Goal: Task Accomplishment & Management: Complete application form

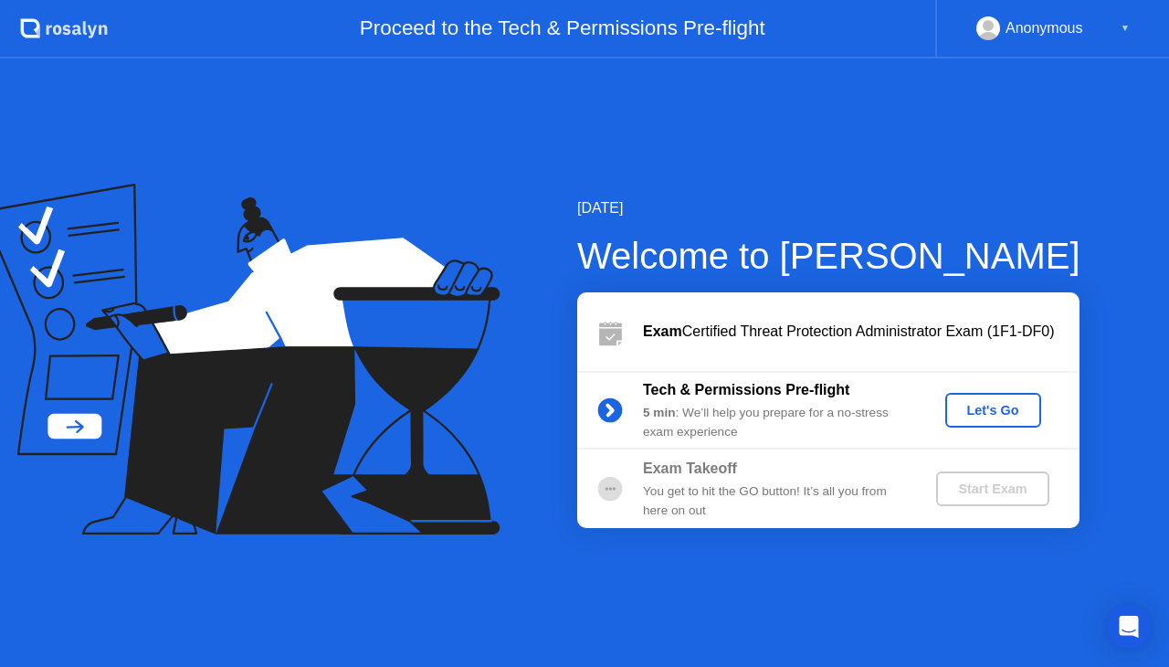
click at [612, 406] on circle at bounding box center [610, 410] width 25 height 25
click at [994, 404] on div "Let's Go" at bounding box center [993, 410] width 81 height 15
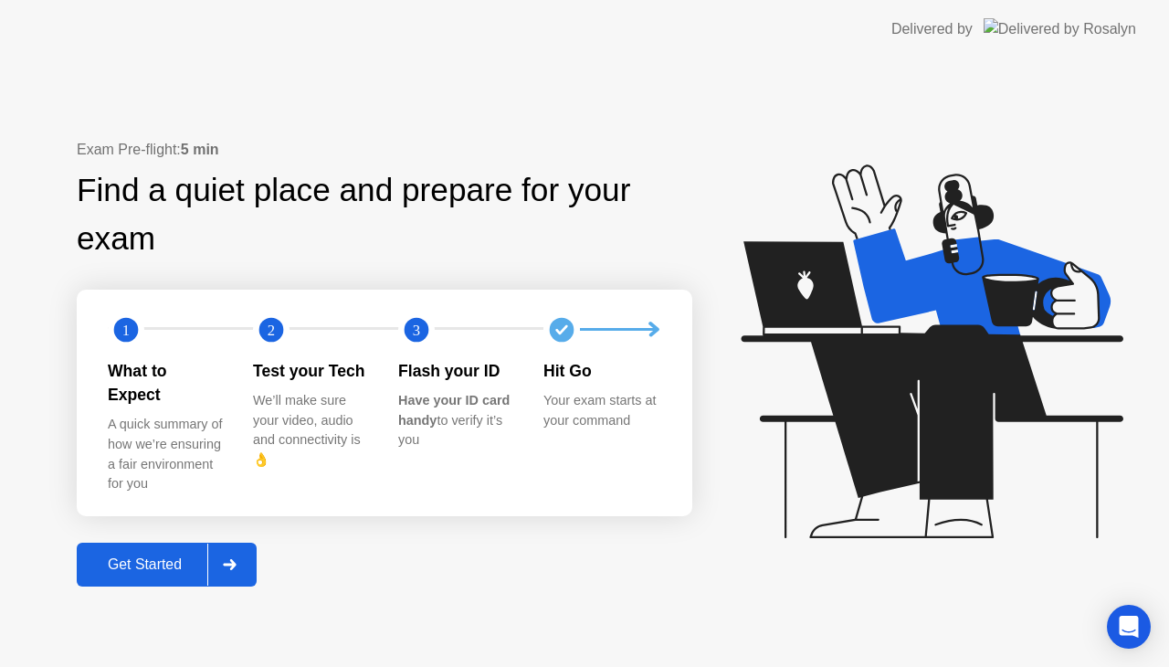
click at [137, 556] on div "Get Started" at bounding box center [144, 564] width 125 height 16
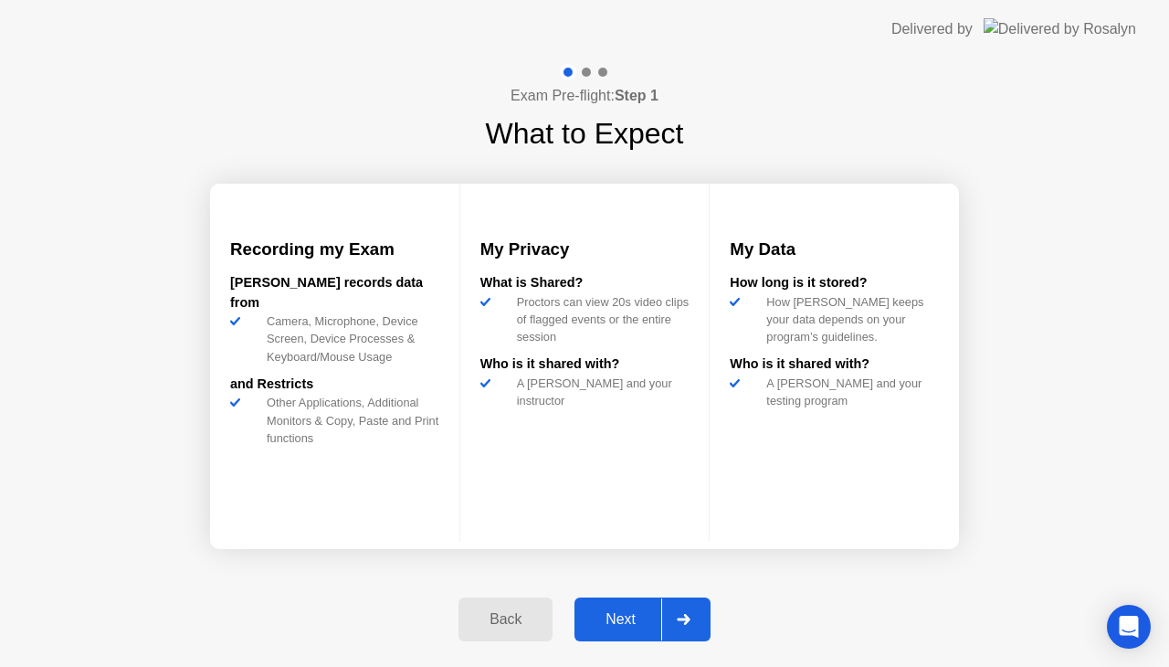
click at [791, 321] on div "How [PERSON_NAME] keeps your data depends on your program’s guidelines." at bounding box center [849, 319] width 180 height 53
click at [622, 619] on div "Next" at bounding box center [620, 619] width 81 height 16
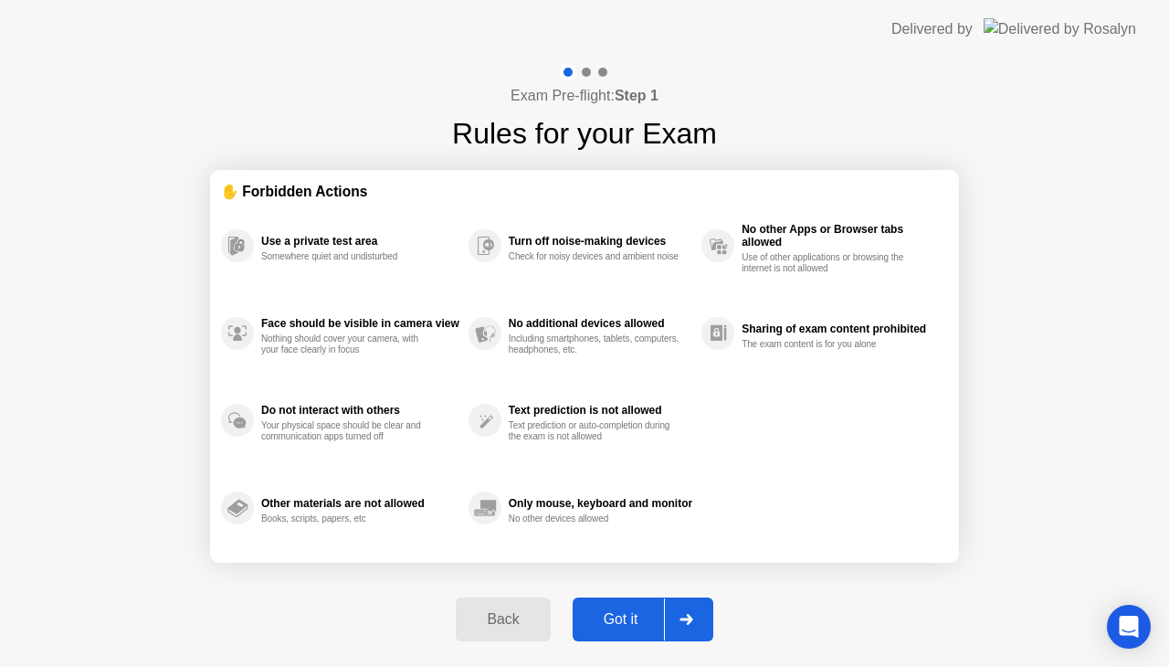
click at [630, 614] on div "Got it" at bounding box center [621, 619] width 86 height 16
select select "**********"
select select "*******"
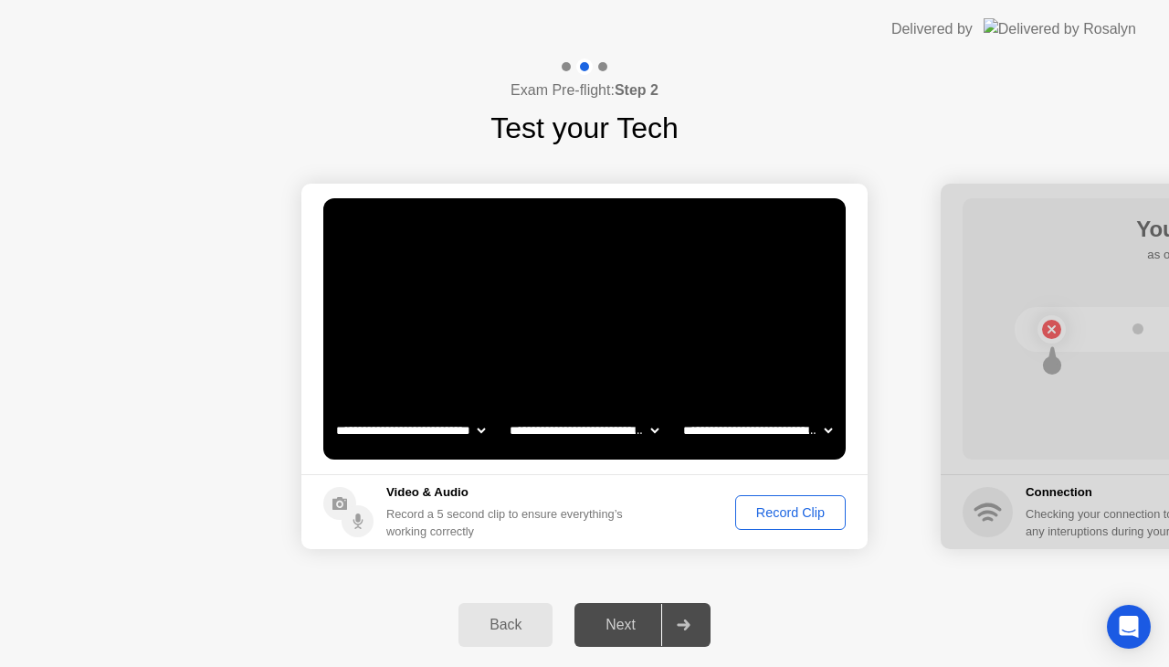
click at [818, 507] on div "Record Clip" at bounding box center [791, 512] width 98 height 15
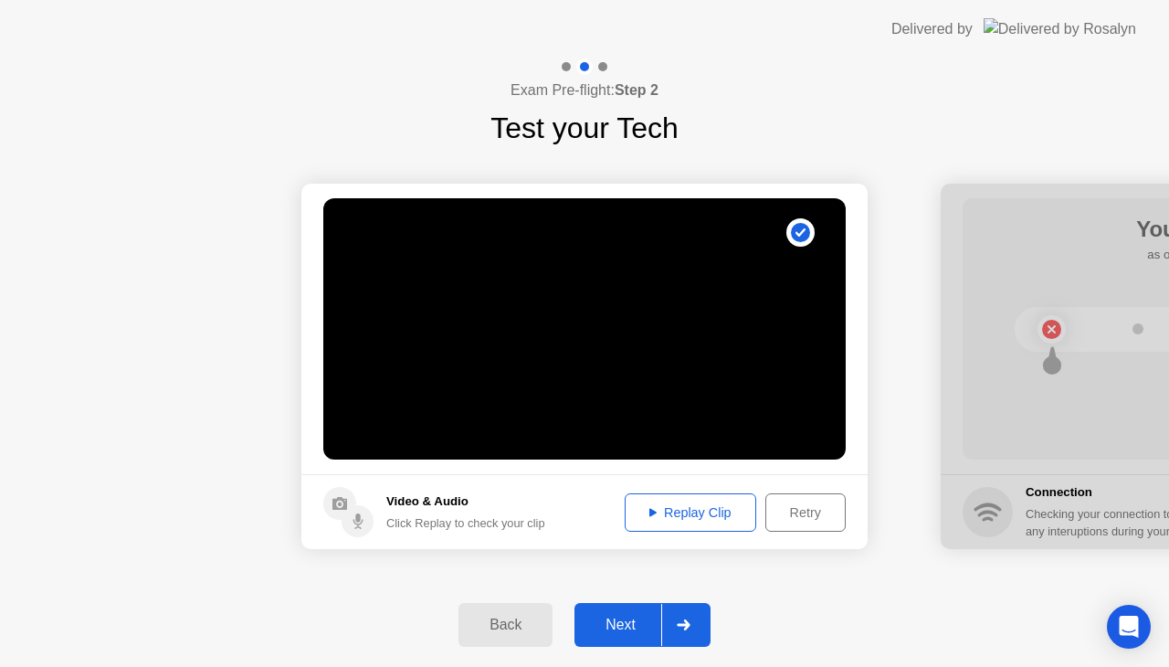
click at [656, 512] on div "Replay Clip" at bounding box center [690, 512] width 119 height 15
click at [619, 619] on div "Next" at bounding box center [620, 624] width 81 height 16
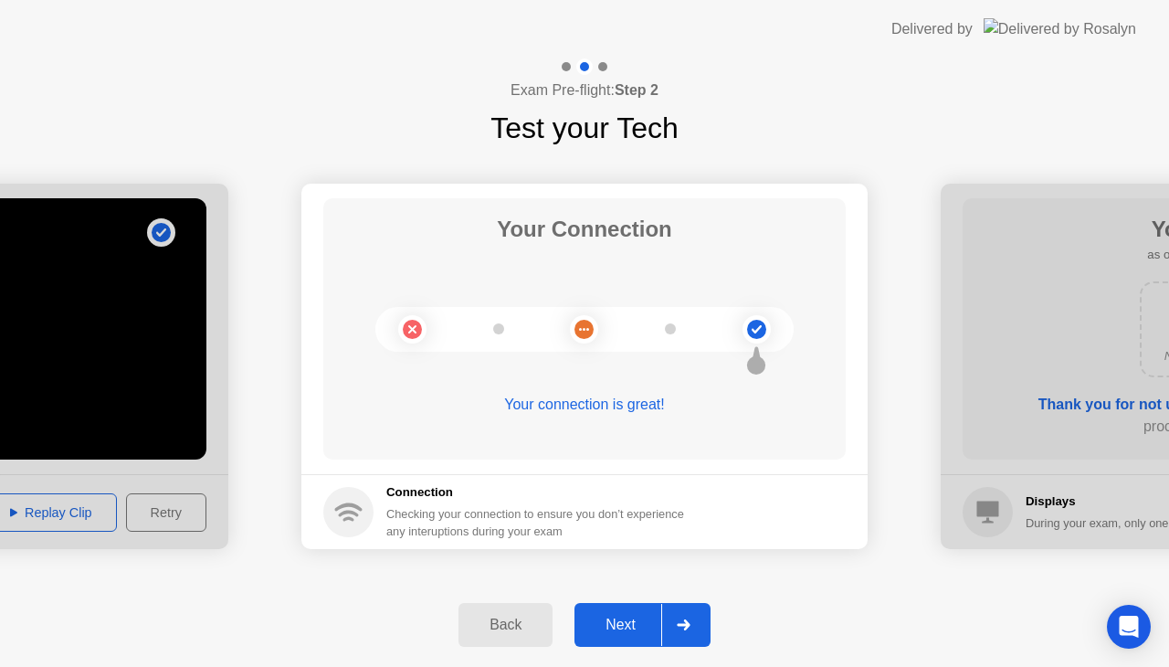
click at [628, 618] on div "Next" at bounding box center [620, 624] width 81 height 16
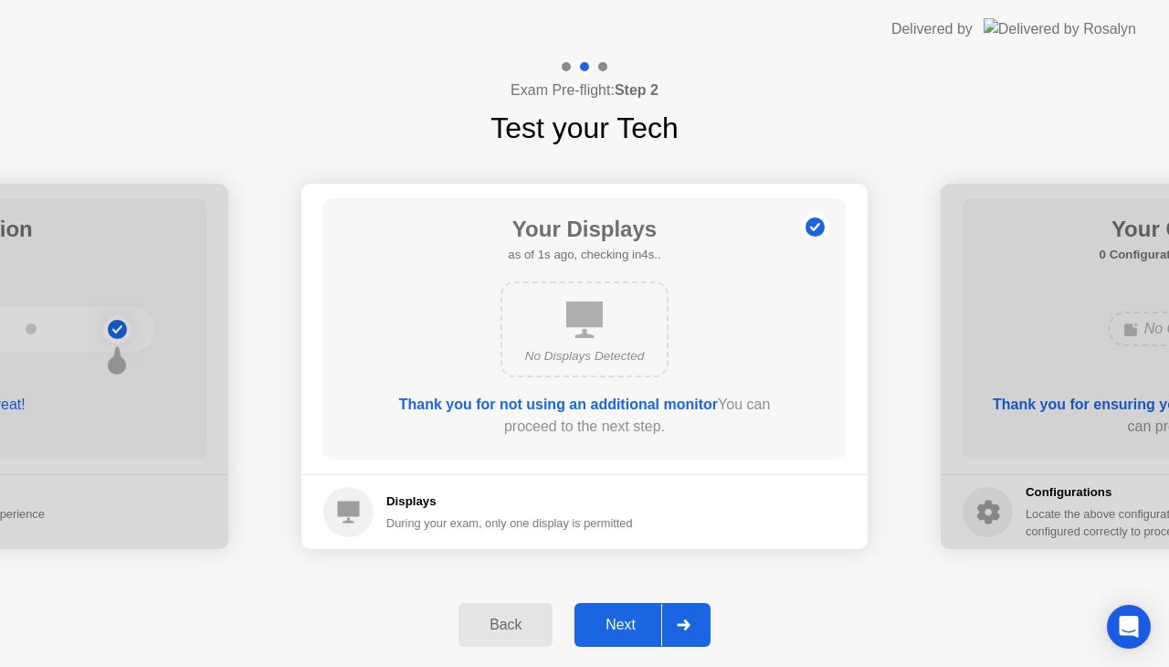
click at [620, 627] on div "Next" at bounding box center [620, 624] width 81 height 16
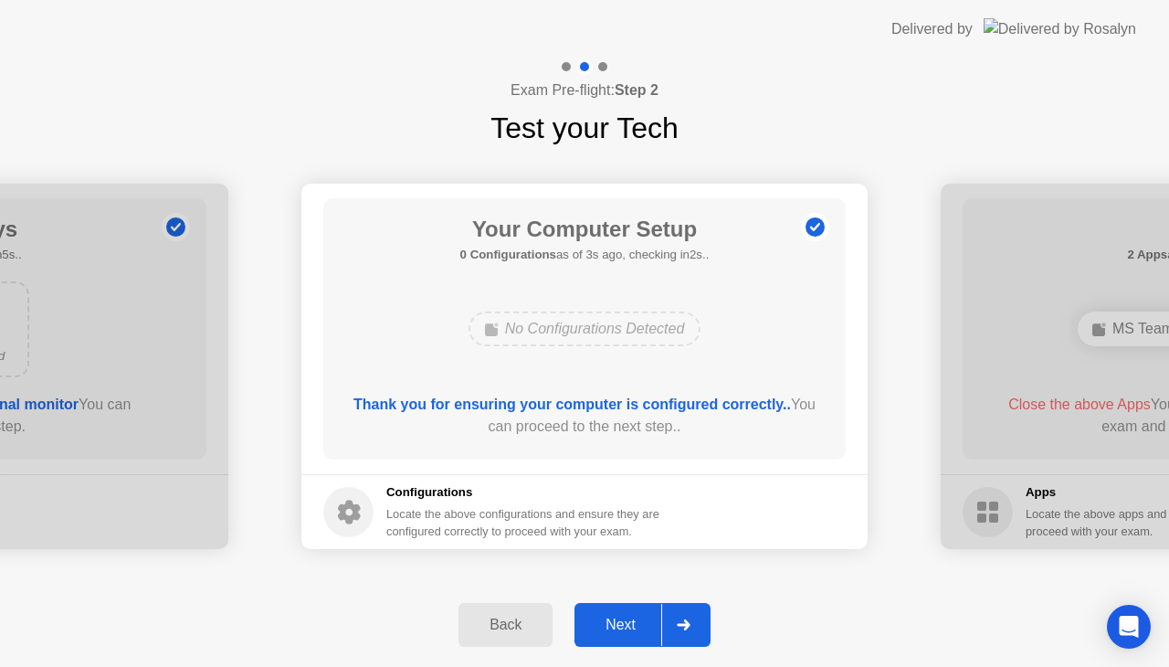
click at [617, 627] on div "Next" at bounding box center [620, 624] width 81 height 16
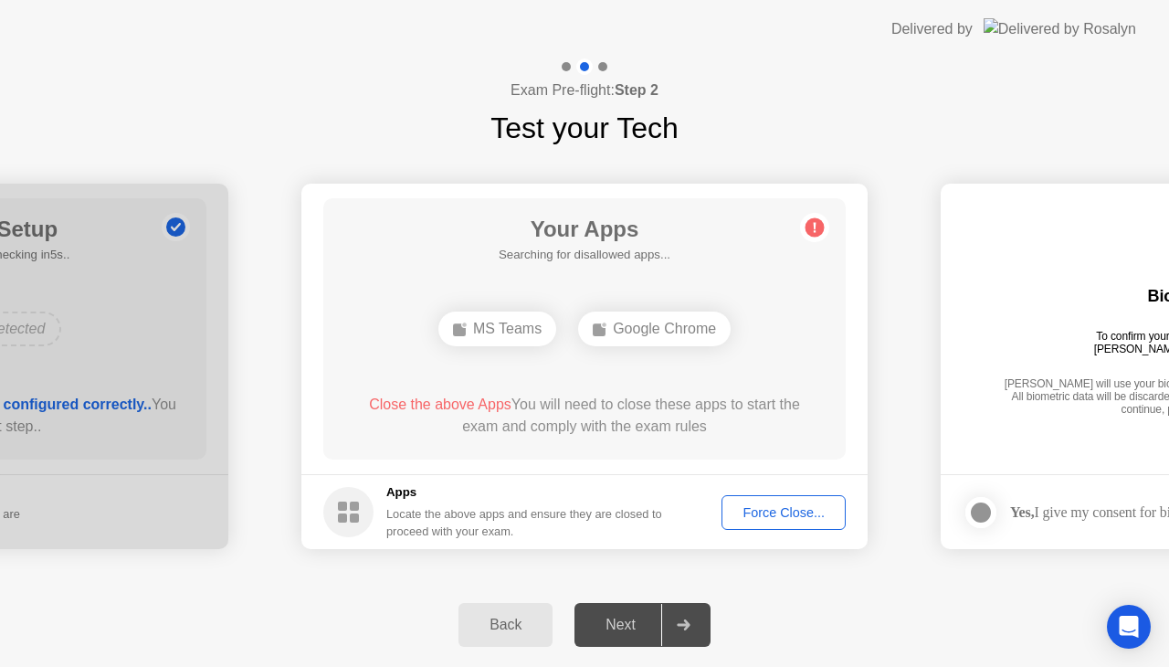
click at [789, 517] on div "Force Close..." at bounding box center [783, 512] width 111 height 15
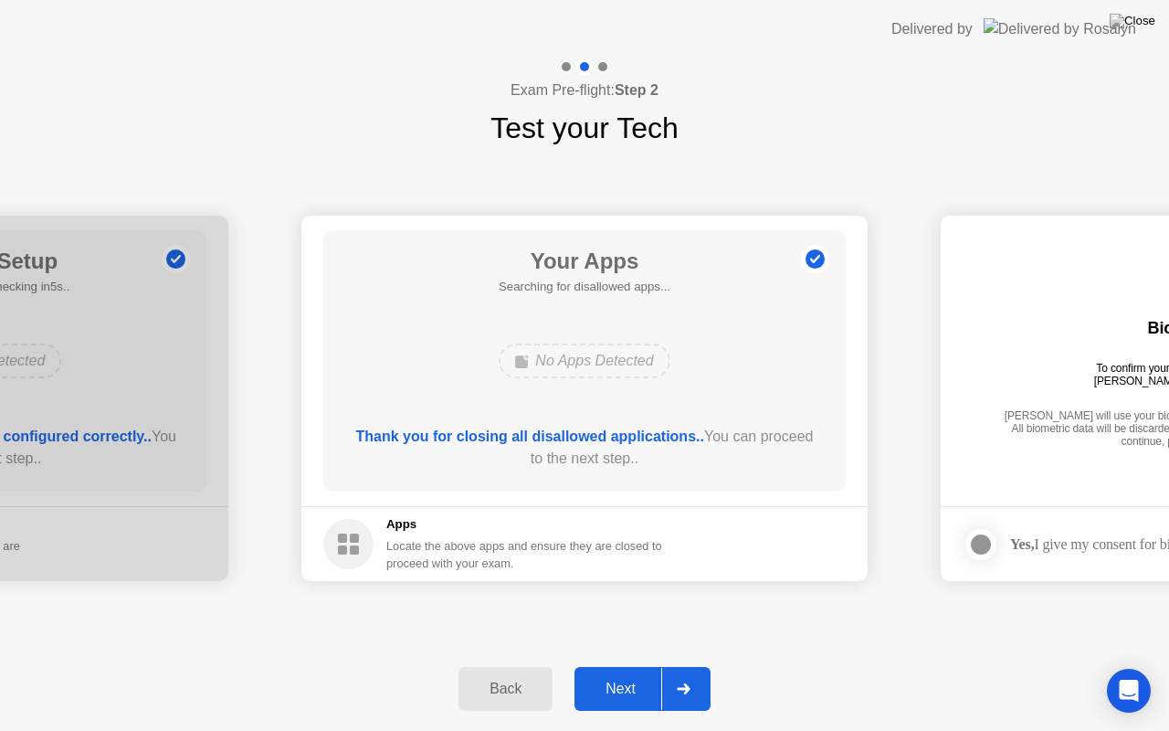
click at [625, 666] on div "Next" at bounding box center [620, 688] width 81 height 16
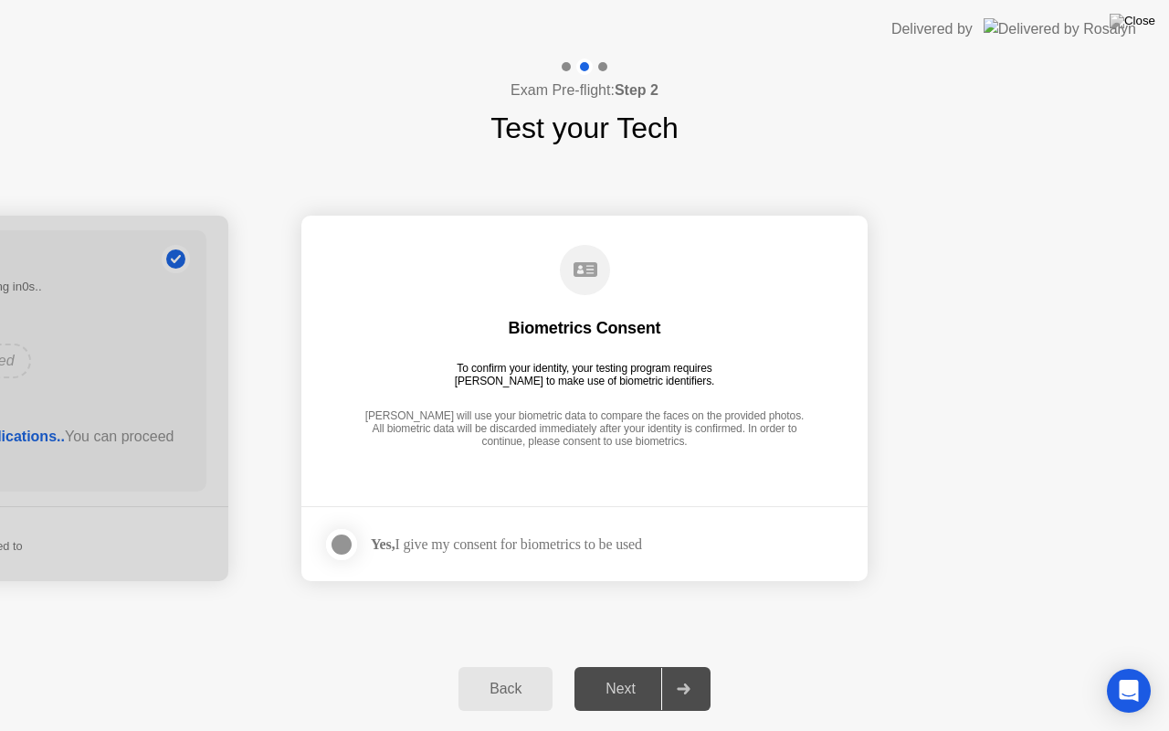
click at [342, 544] on div at bounding box center [342, 544] width 22 height 22
click at [634, 666] on div "Next" at bounding box center [620, 688] width 81 height 16
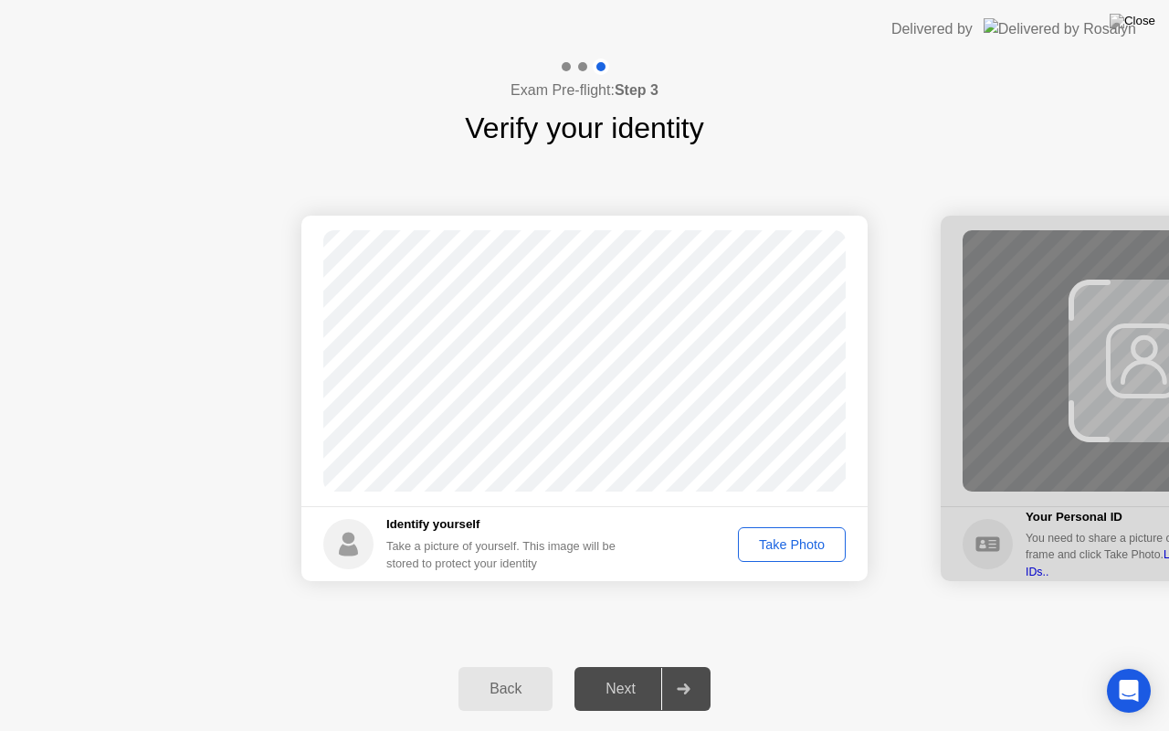
click at [796, 540] on div "Take Photo" at bounding box center [791, 544] width 95 height 15
click at [625, 666] on div "Next" at bounding box center [620, 688] width 81 height 16
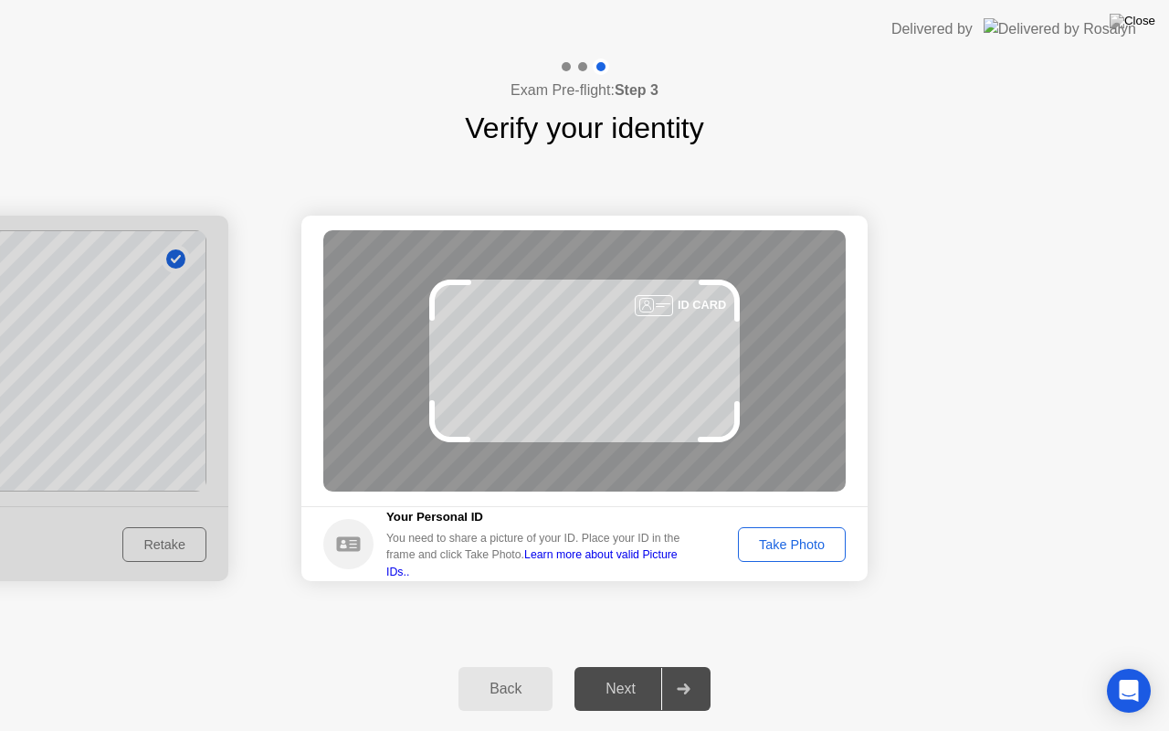
click at [796, 549] on div "Take Photo" at bounding box center [791, 544] width 95 height 15
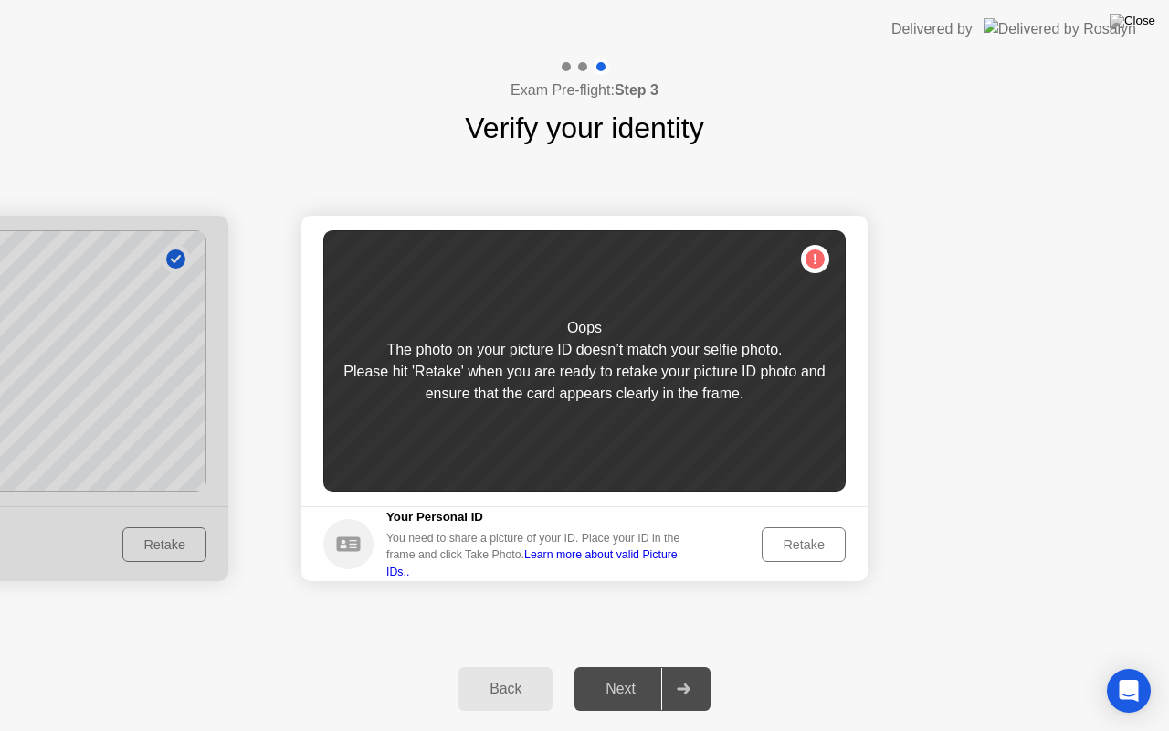
click at [809, 541] on div "Retake" at bounding box center [803, 544] width 71 height 15
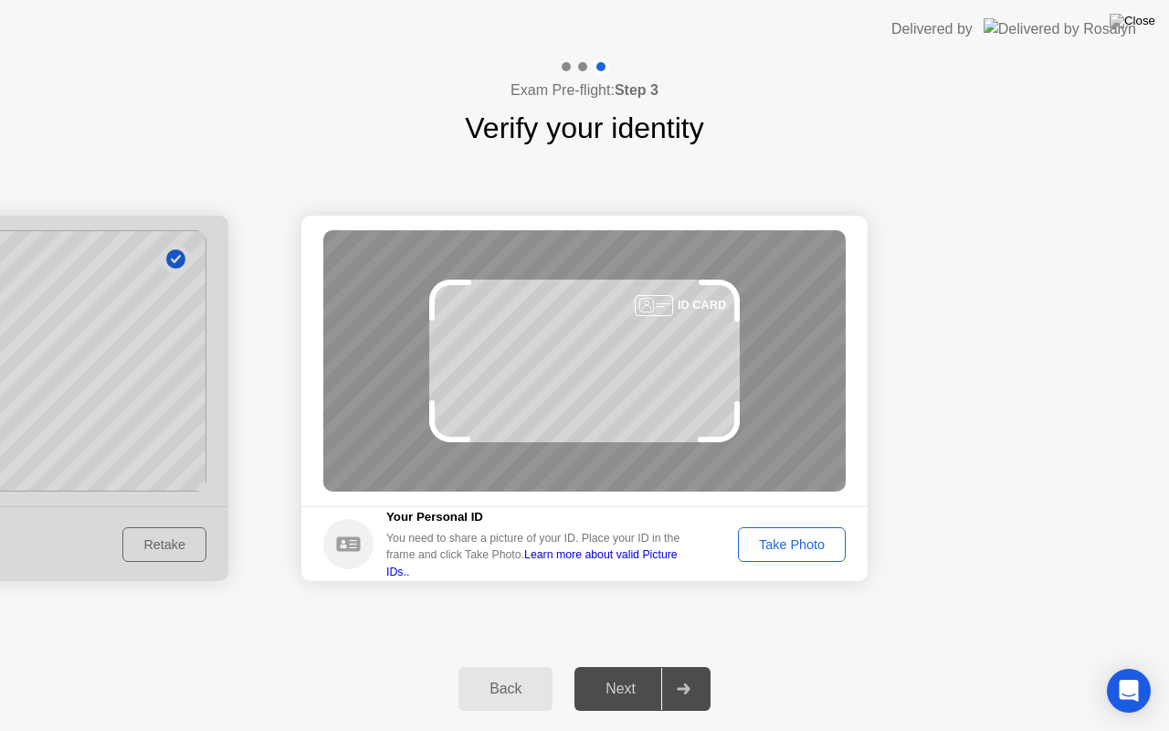
click at [809, 541] on div "Take Photo" at bounding box center [791, 544] width 95 height 15
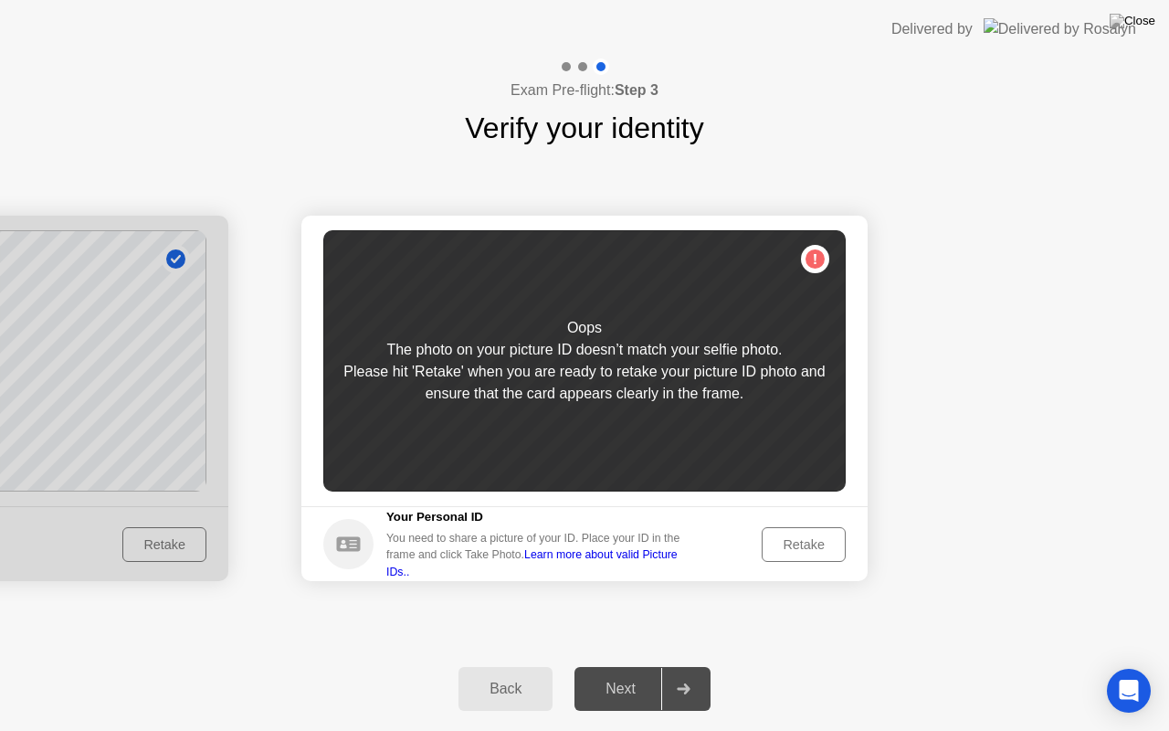
click at [823, 532] on button "Retake" at bounding box center [804, 544] width 84 height 35
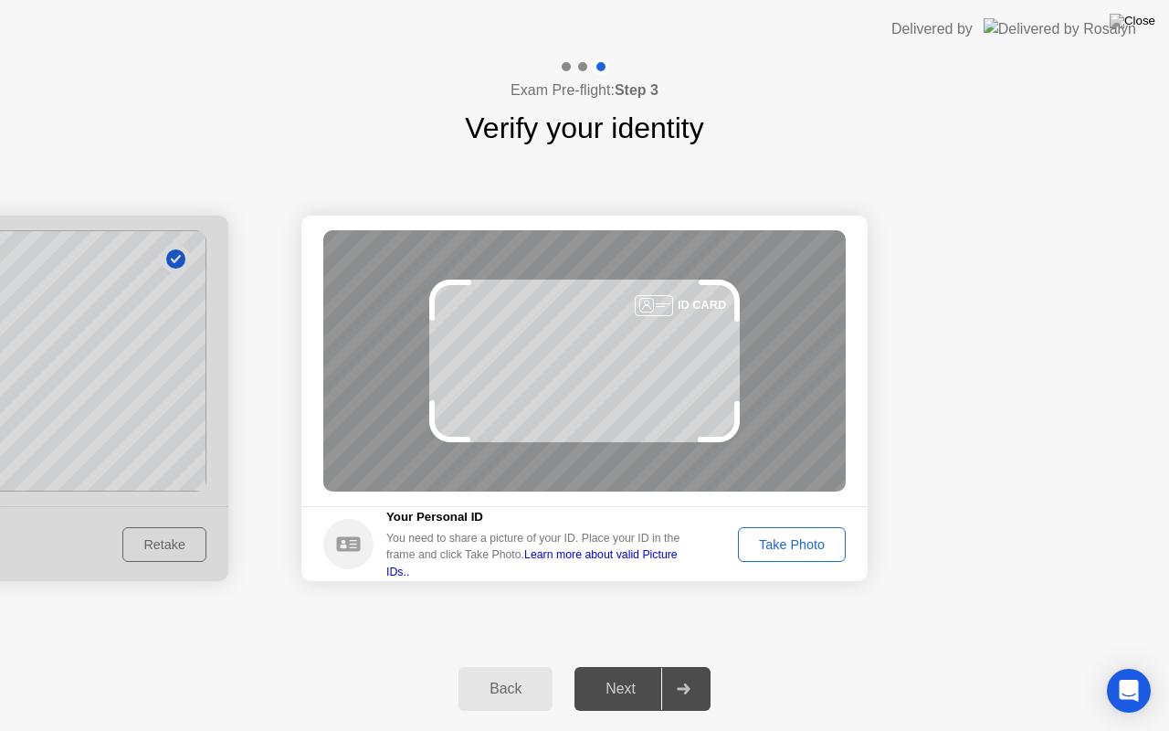
click at [810, 543] on div "Take Photo" at bounding box center [791, 544] width 95 height 15
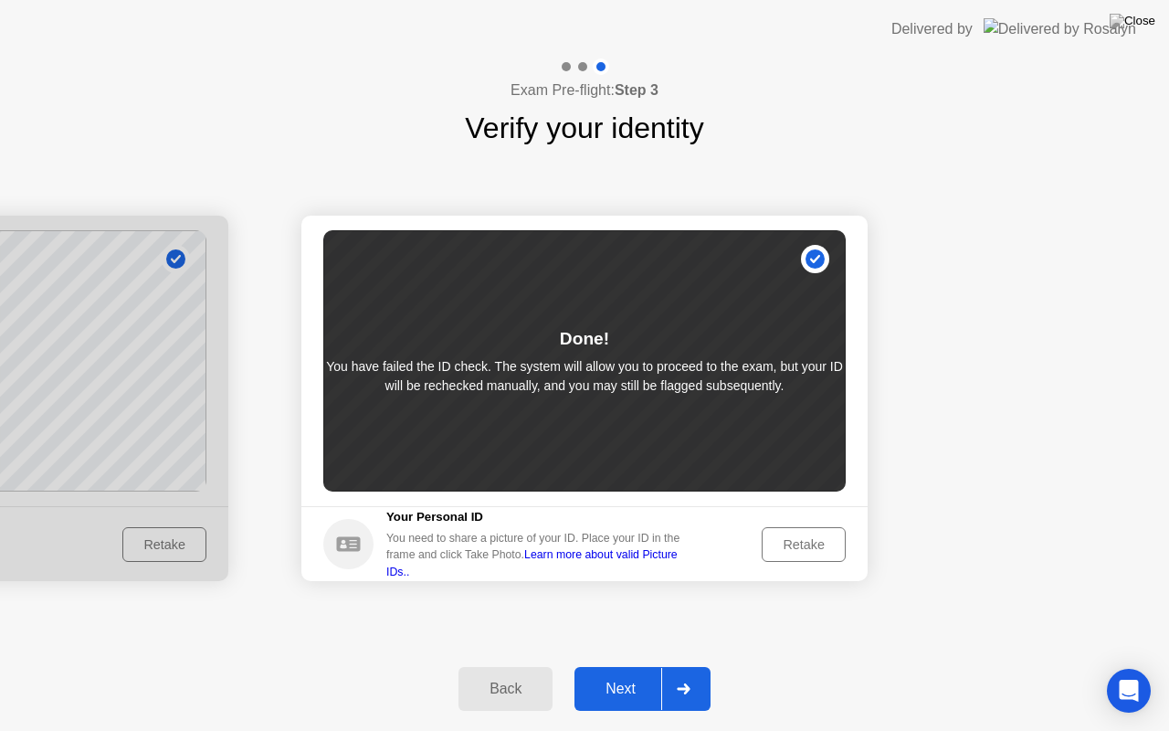
click at [614, 666] on div "Next" at bounding box center [620, 688] width 81 height 16
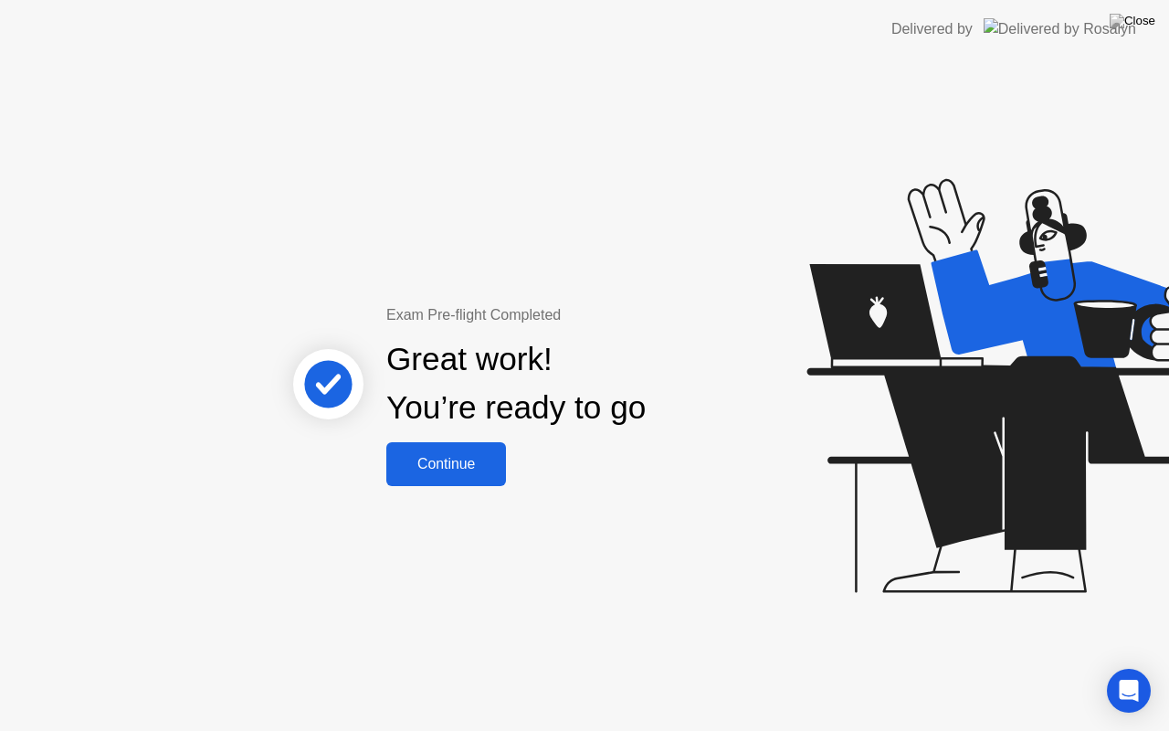
click at [451, 469] on div "Continue" at bounding box center [446, 464] width 109 height 16
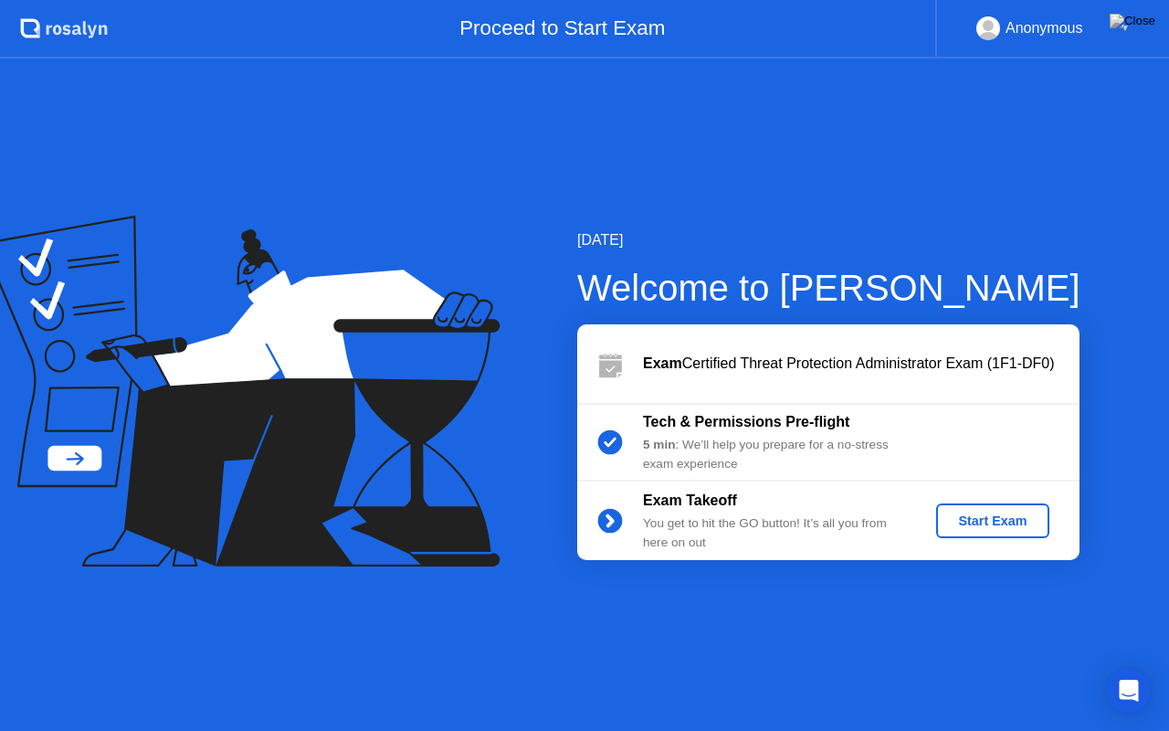
click at [1006, 521] on div "Start Exam" at bounding box center [992, 520] width 98 height 15
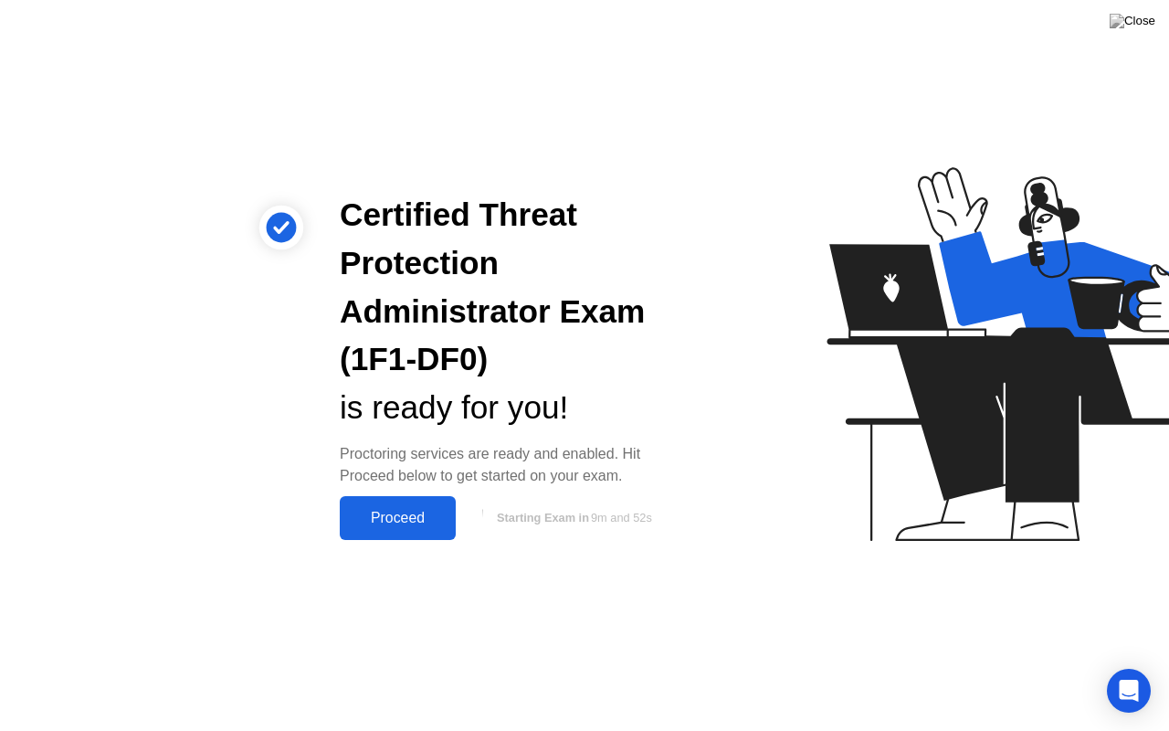
click at [391, 515] on div "Proceed" at bounding box center [397, 518] width 105 height 16
